Goal: Information Seeking & Learning: Understand process/instructions

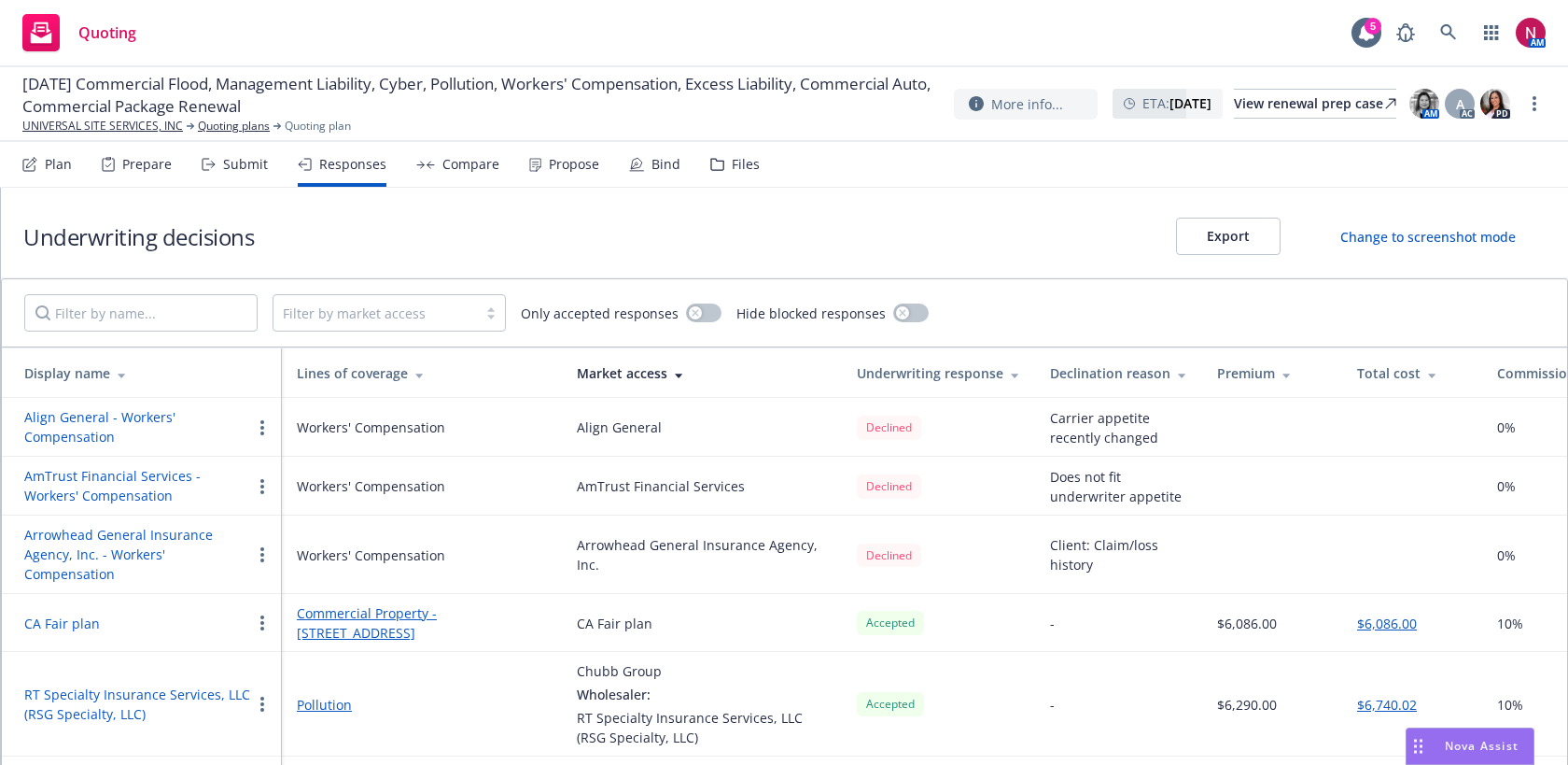
scroll to position [1179, 0]
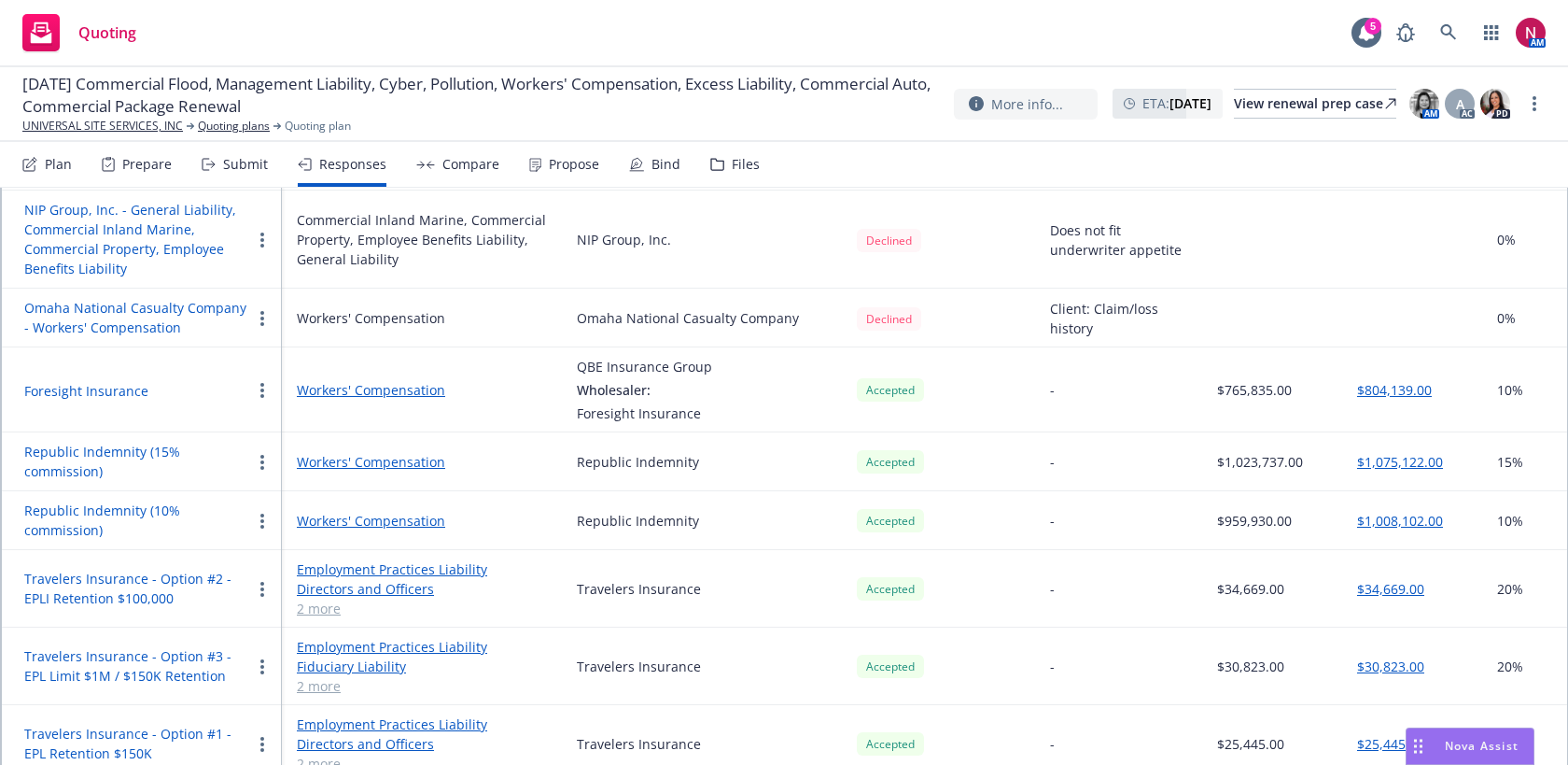
click at [1447, 746] on span "Nova Assist" at bounding box center [1482, 746] width 74 height 16
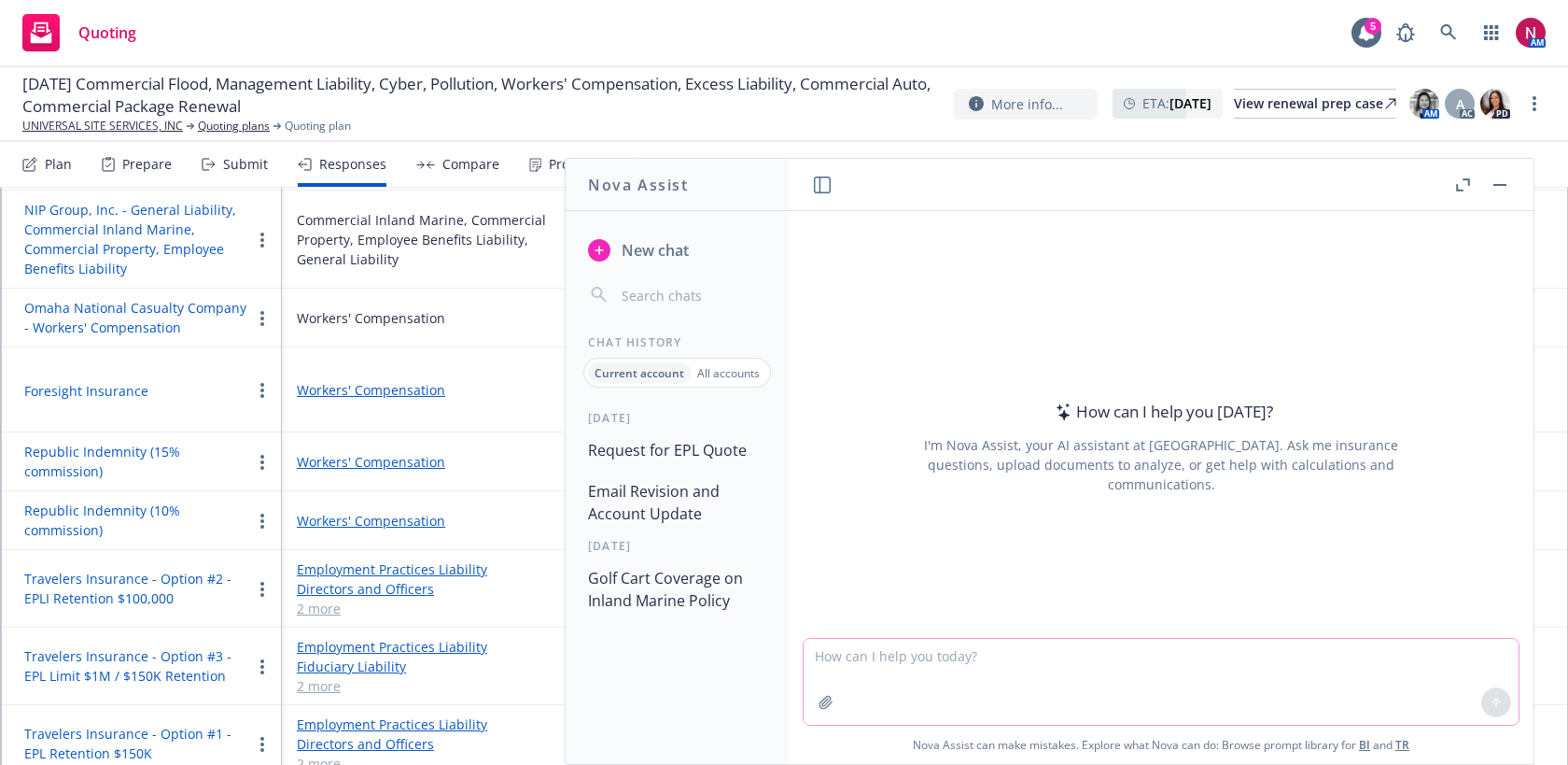
click at [818, 705] on button "button" at bounding box center [826, 702] width 30 height 30
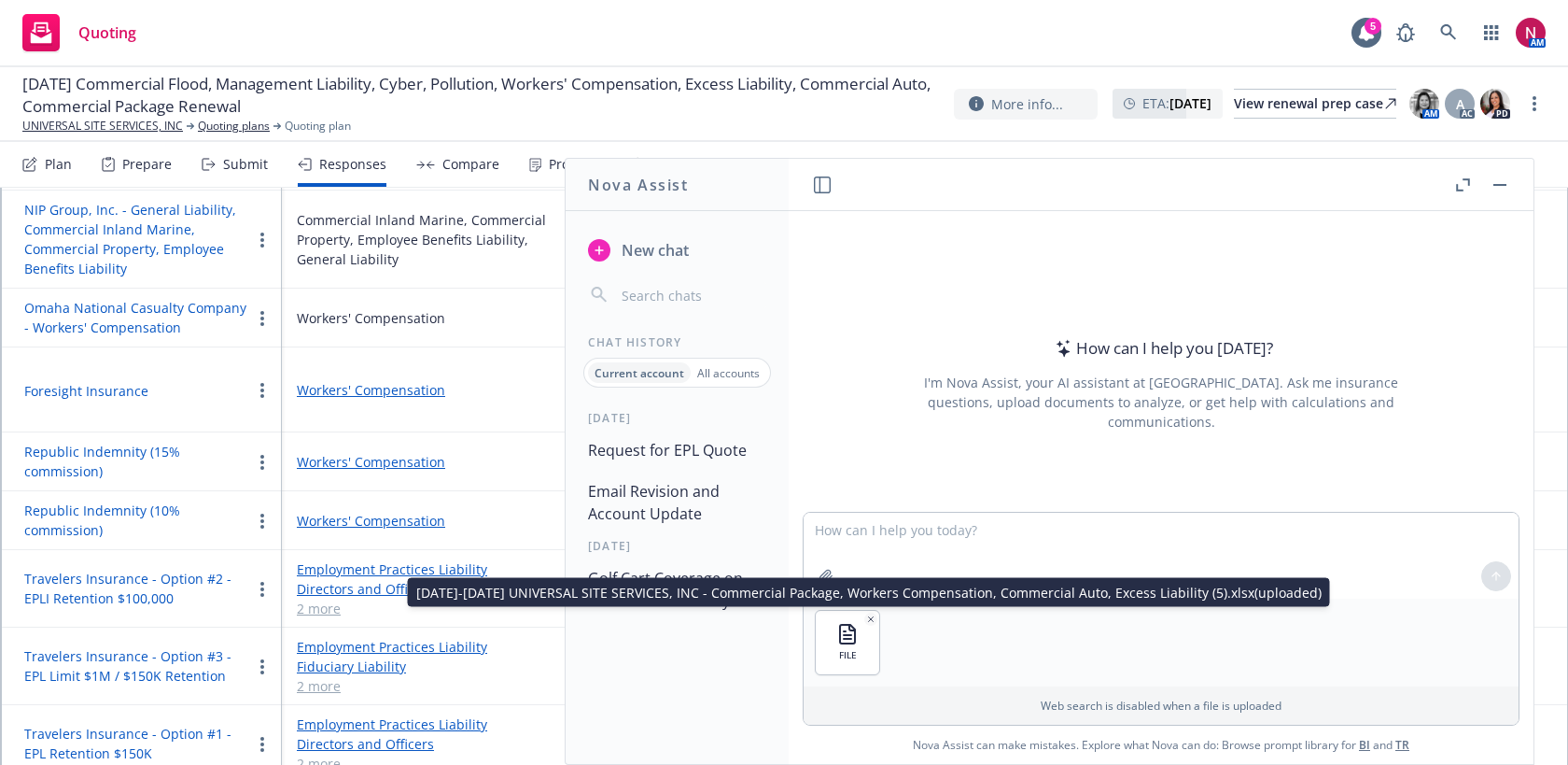
click at [832, 580] on div "[DATE]-[DATE] UNIVERSAL SITE SERVICES, INC - Commercial Package, Workers Compen…" at bounding box center [869, 592] width 923 height 29
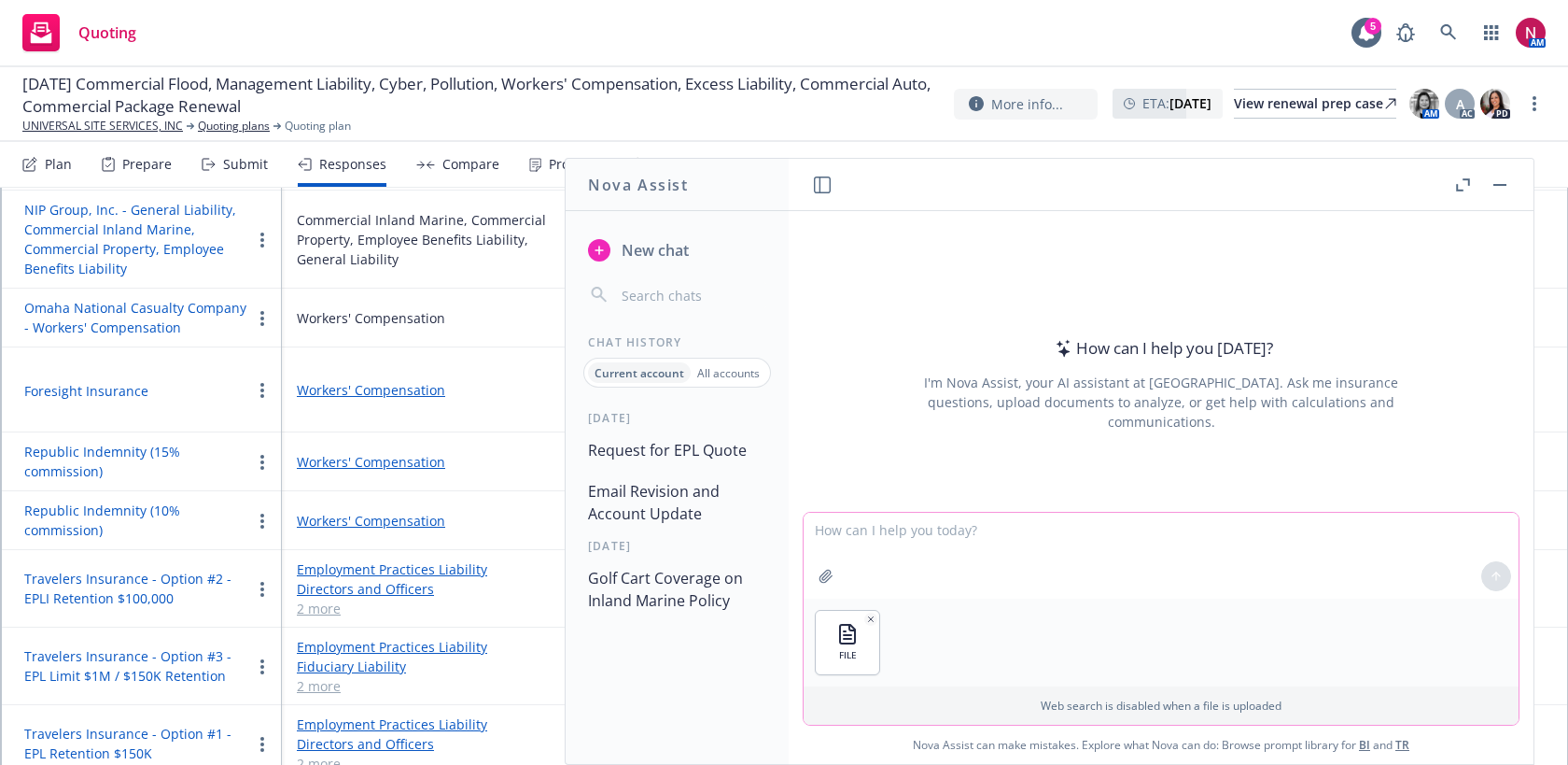
click at [827, 568] on button "button" at bounding box center [826, 575] width 30 height 30
click at [1143, 522] on textarea at bounding box center [1162, 555] width 715 height 86
type textarea "compare the vehicle schedule for both files and identify any discrepancies"
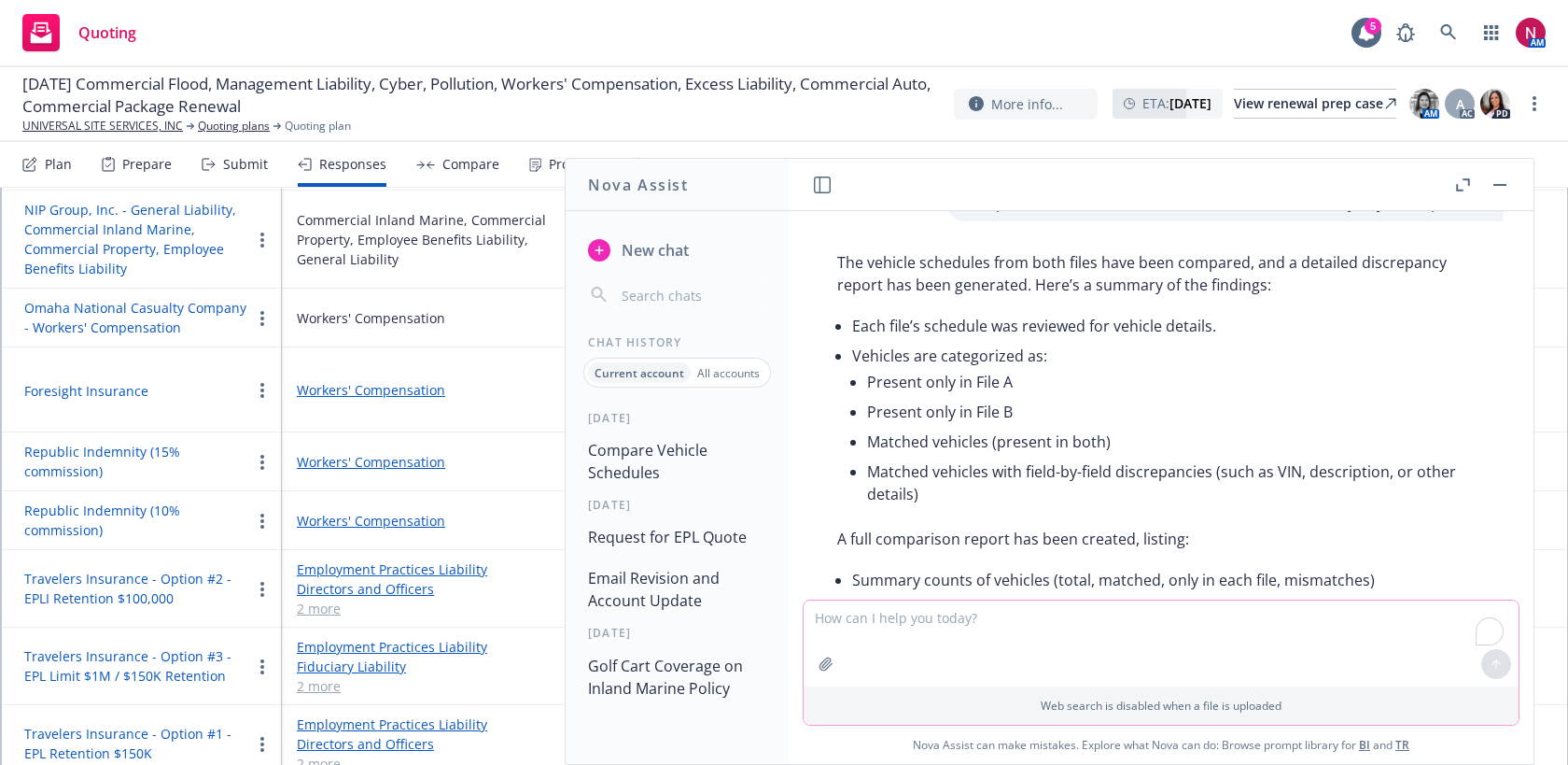
scroll to position [330, 0]
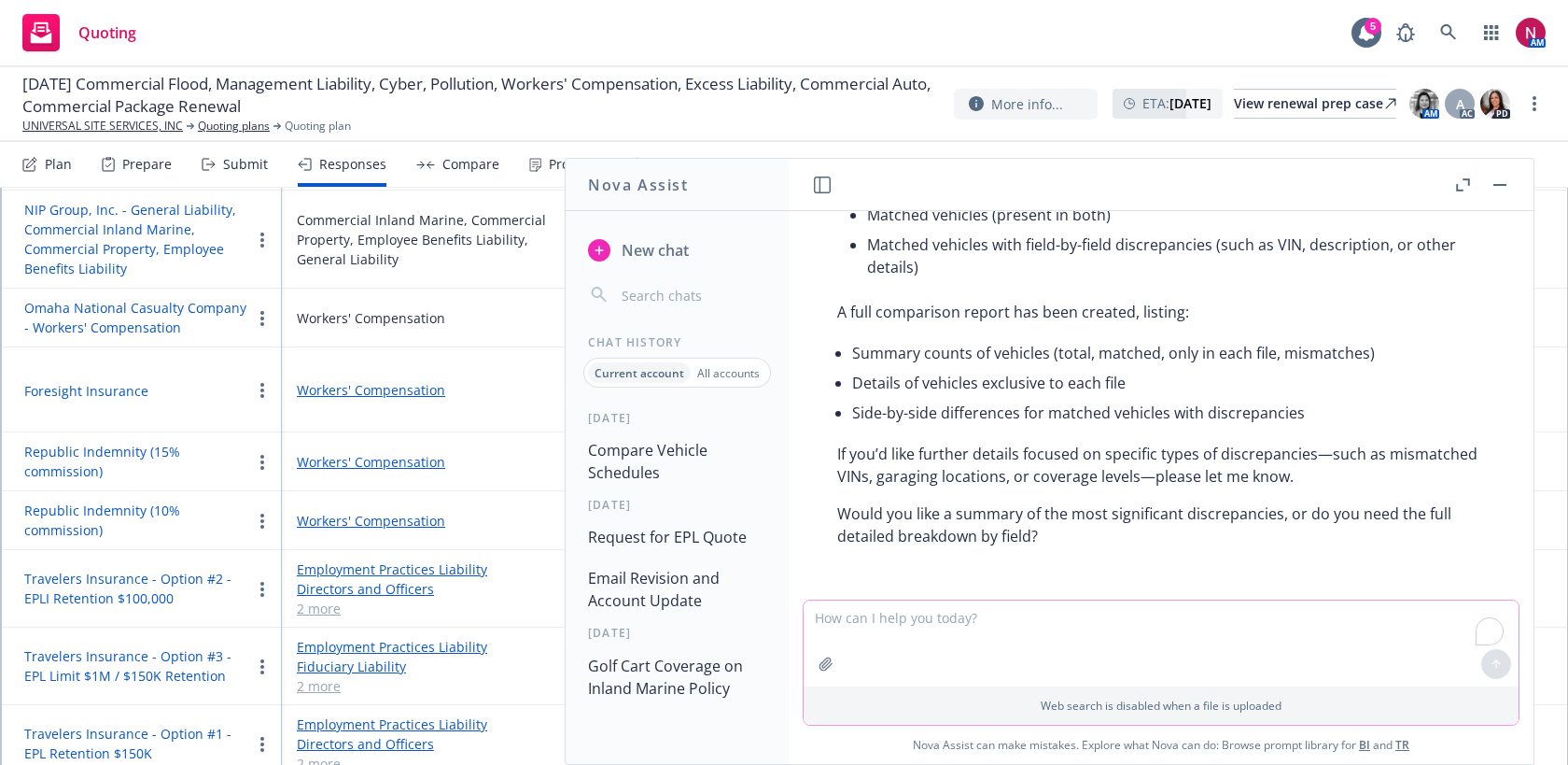
click at [960, 639] on textarea "To enrich screen reader interactions, please activate Accessibility in Grammarl…" at bounding box center [1162, 643] width 715 height 86
drag, startPoint x: 980, startPoint y: 618, endPoint x: 795, endPoint y: 616, distance: 185.0
click at [795, 616] on div "A summary of the most Web search is disabled when a file is uploaded Nova Assis…" at bounding box center [1162, 680] width 745 height 166
type textarea "full detailed breakdown by field"
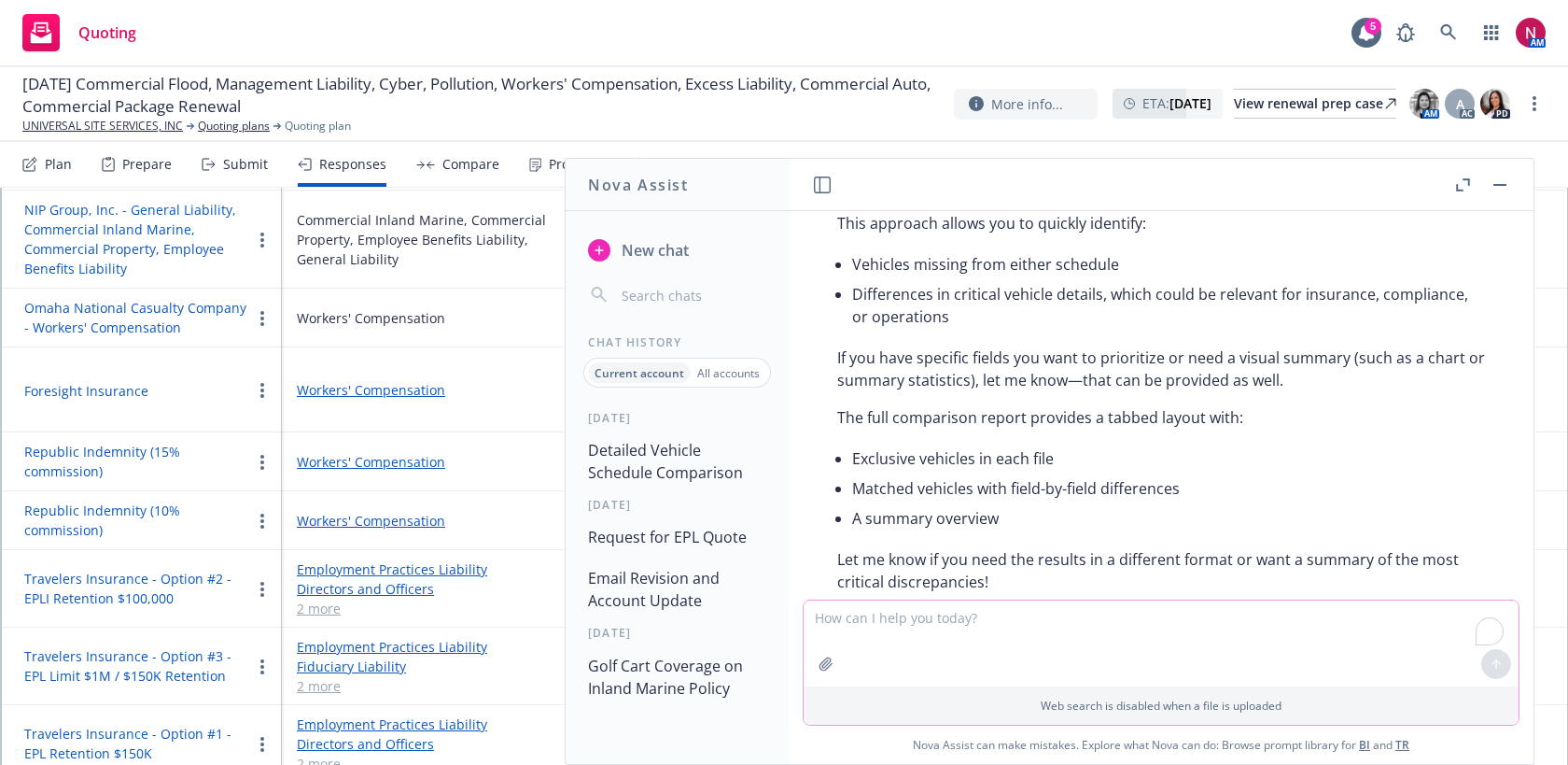
scroll to position [1570, 0]
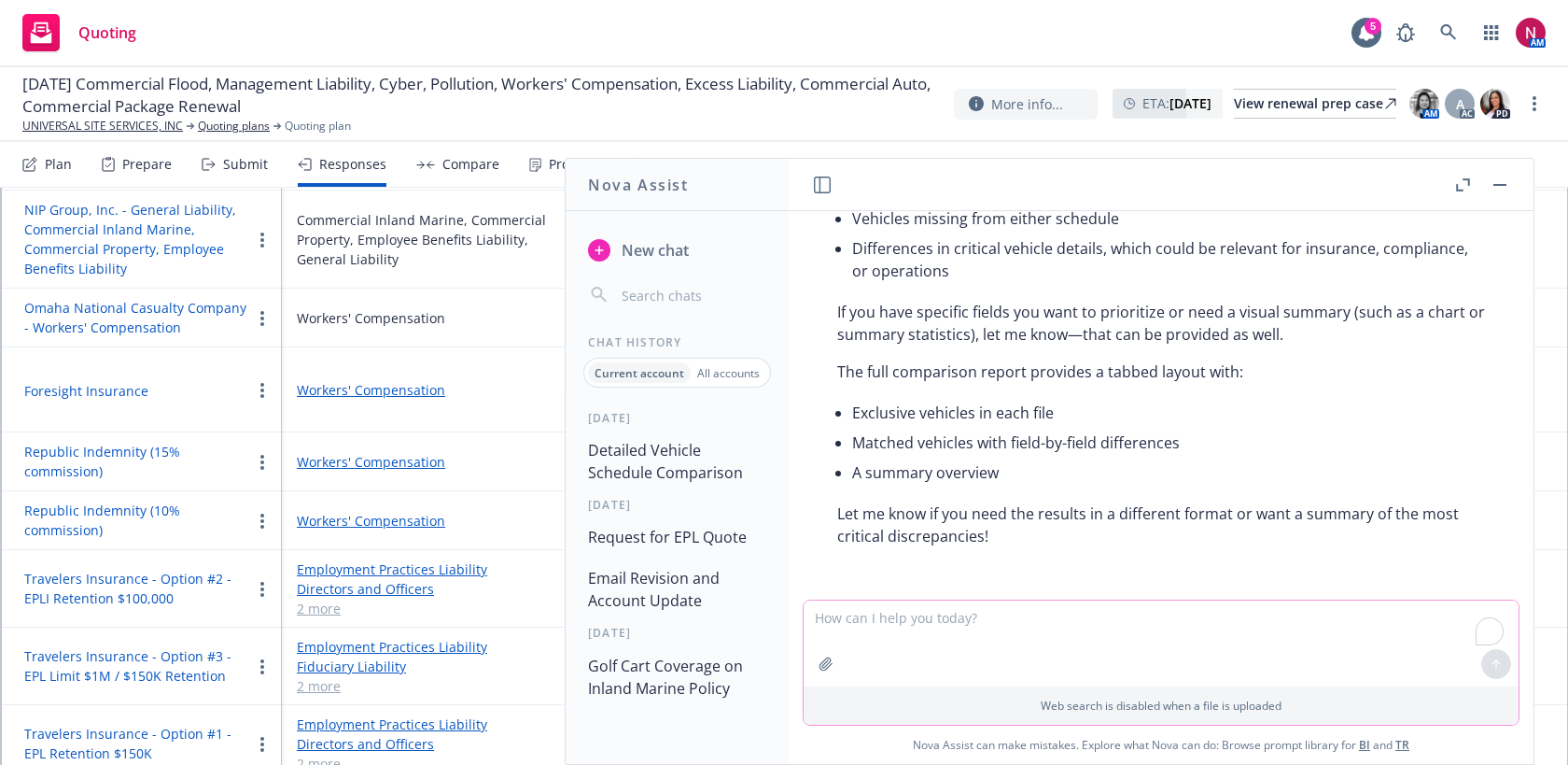
click at [1129, 635] on textarea "To enrich screen reader interactions, please activate Accessibility in Grammarl…" at bounding box center [1162, 643] width 715 height 86
type textarea "P"
click at [1496, 187] on button "button" at bounding box center [1500, 185] width 22 height 22
